Goal: Information Seeking & Learning: Learn about a topic

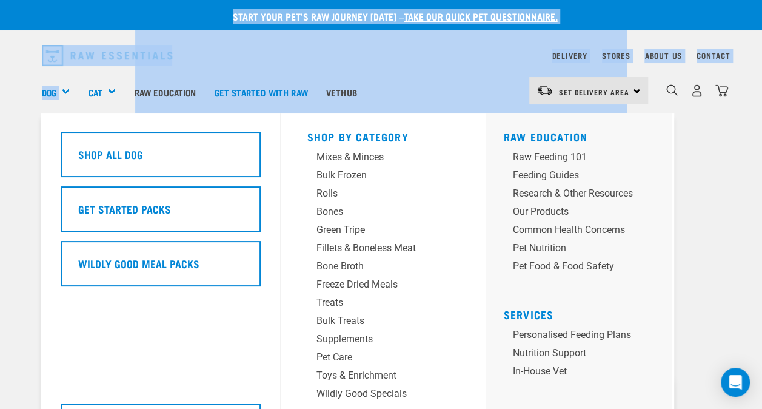
drag, startPoint x: 0, startPoint y: 0, endPoint x: 157, endPoint y: 181, distance: 240.0
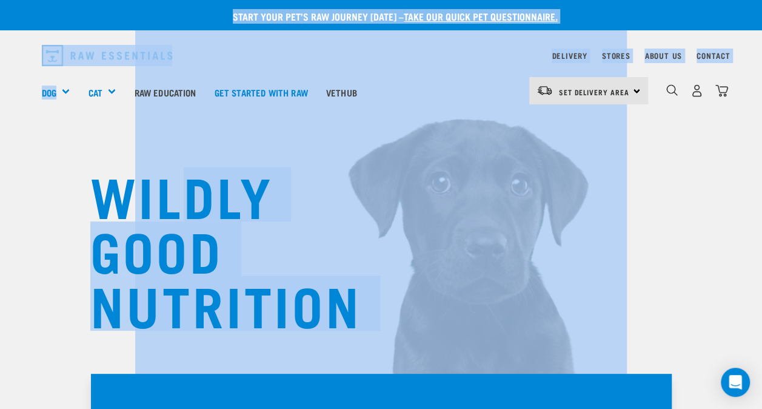
click at [56, 155] on div "WILDLY GOOD NUTRITION" at bounding box center [381, 206] width 762 height 412
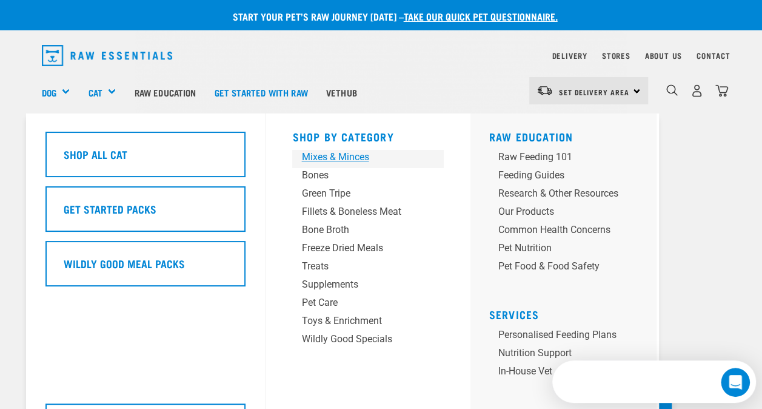
click at [318, 159] on div "Mixes & Minces" at bounding box center [357, 157] width 113 height 15
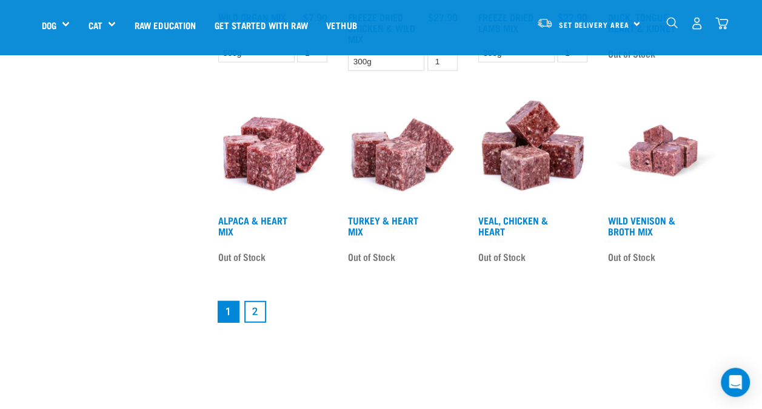
scroll to position [1480, 0]
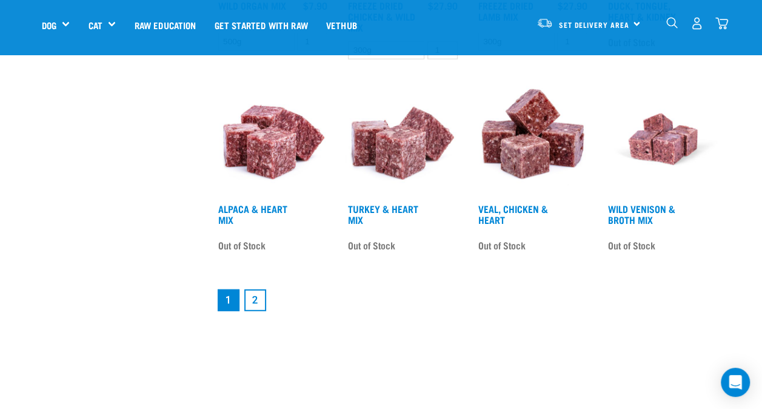
click at [257, 297] on link "2" at bounding box center [255, 300] width 22 height 22
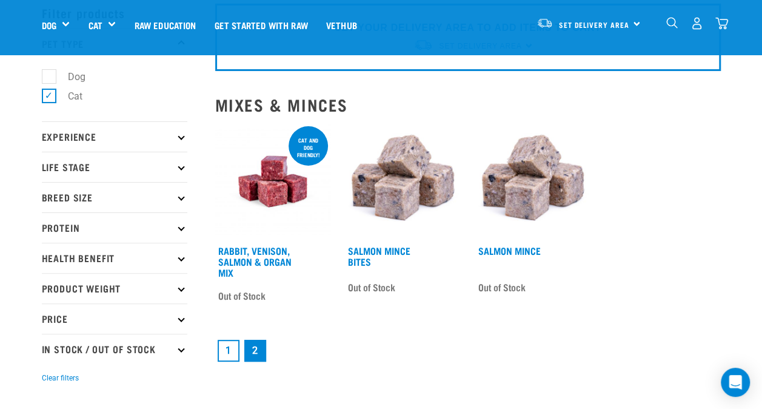
scroll to position [73, 0]
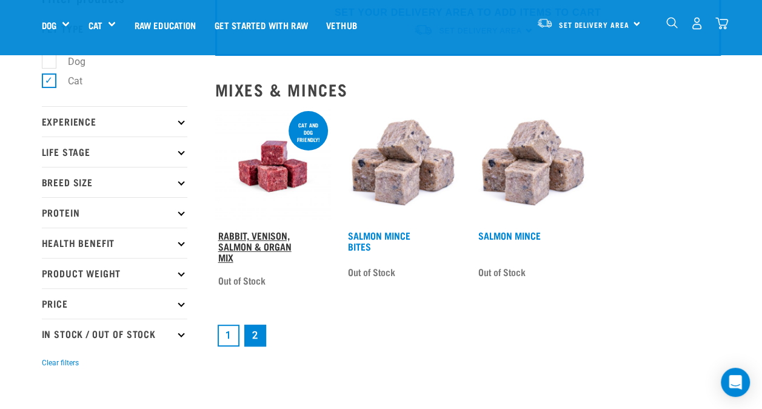
click at [252, 243] on link "Rabbit, Venison, Salmon & Organ Mix" at bounding box center [254, 245] width 73 height 27
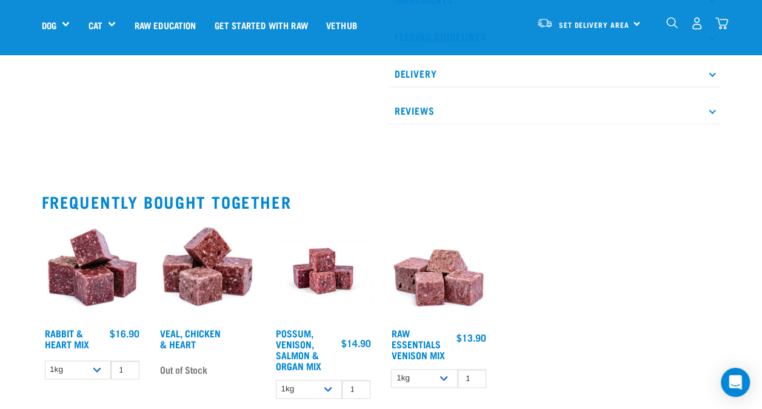
scroll to position [582, 0]
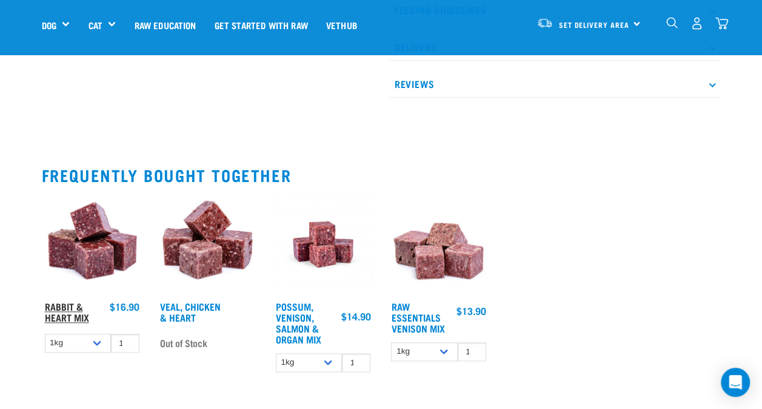
click at [68, 314] on link "Rabbit & Heart Mix" at bounding box center [67, 311] width 44 height 16
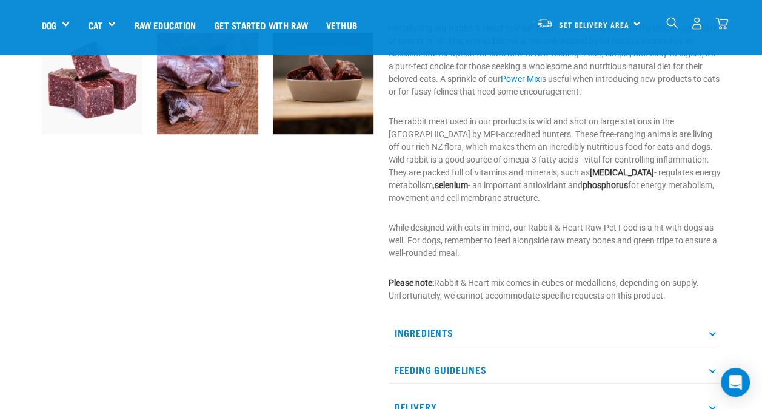
scroll to position [437, 0]
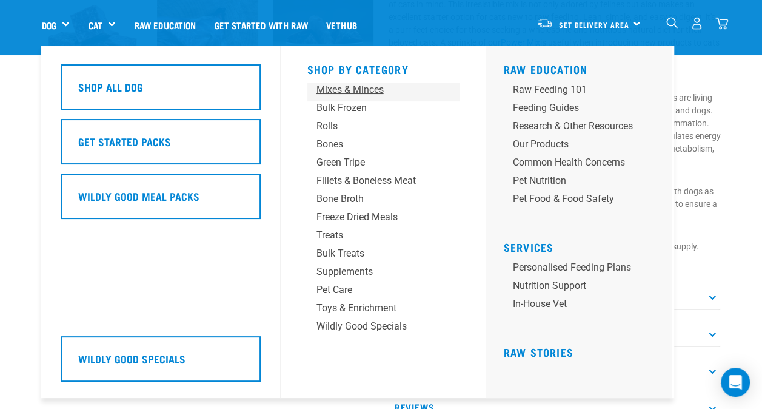
click at [344, 96] on div "Mixes & Minces" at bounding box center [373, 89] width 113 height 15
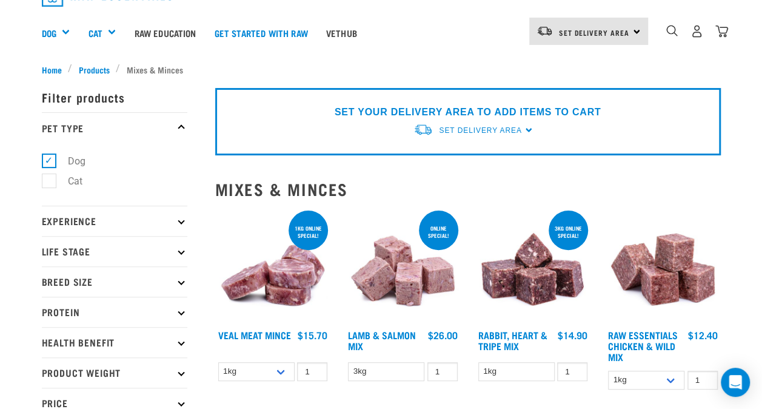
scroll to position [97, 0]
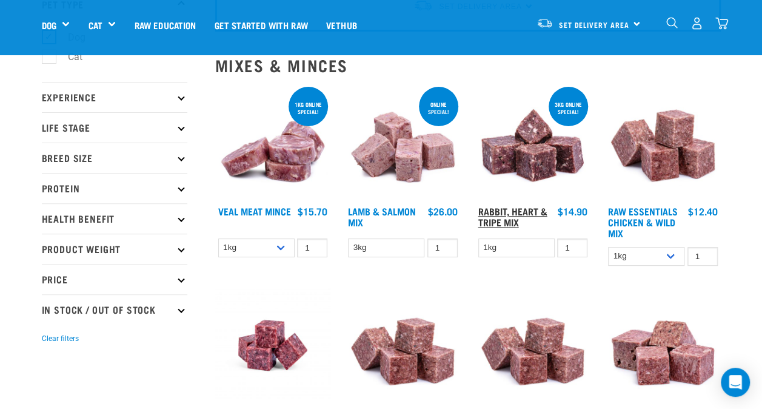
click at [508, 215] on link "Rabbit, Heart & Tripe Mix" at bounding box center [513, 216] width 69 height 16
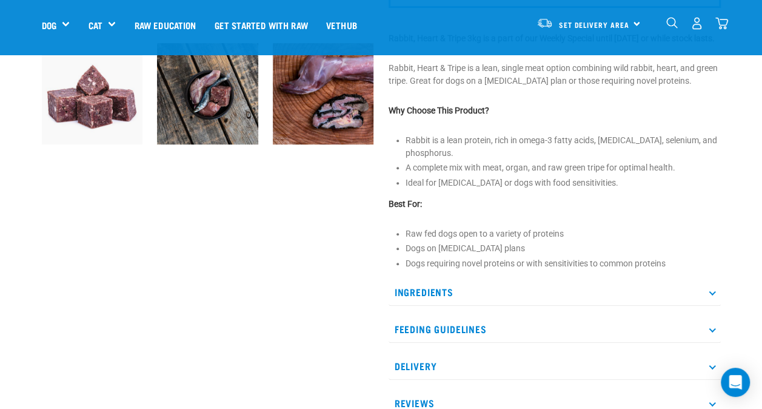
scroll to position [388, 0]
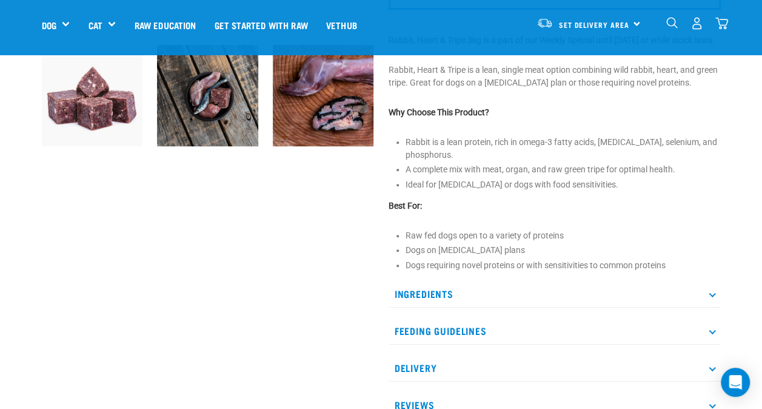
click at [710, 308] on p "Ingredients" at bounding box center [555, 293] width 332 height 27
